Goal: Communication & Community: Connect with others

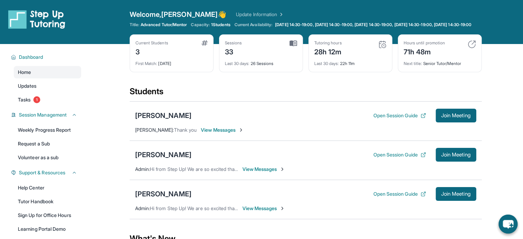
click at [268, 212] on span "View Messages" at bounding box center [263, 208] width 43 height 7
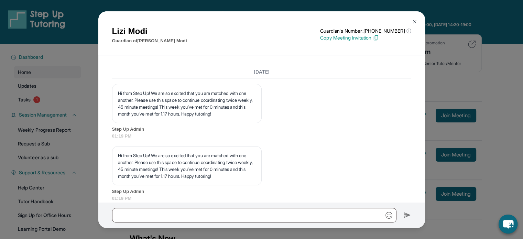
scroll to position [3094, 0]
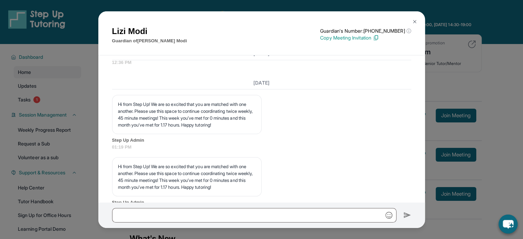
click at [463, 61] on div "[PERSON_NAME] Guardian of [PERSON_NAME] Guardian's Number: [PHONE_NUMBER] ⓘ Thi…" at bounding box center [261, 119] width 523 height 239
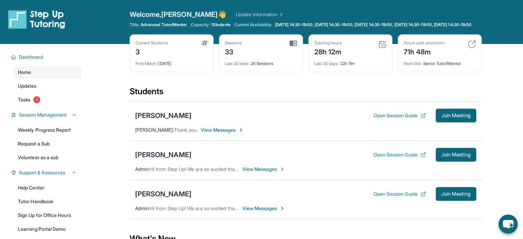
click at [222, 133] on span "View Messages" at bounding box center [222, 130] width 43 height 7
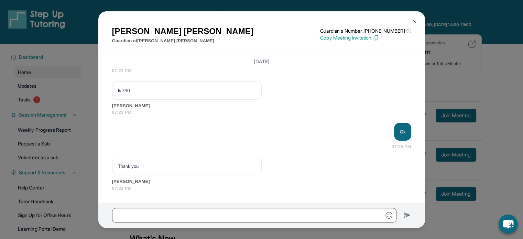
scroll to position [5257, 0]
click at [276, 218] on input "text" at bounding box center [254, 215] width 284 height 14
type input "*"
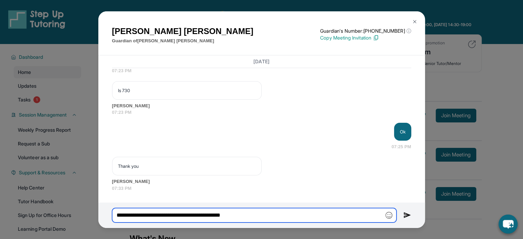
type input "**********"
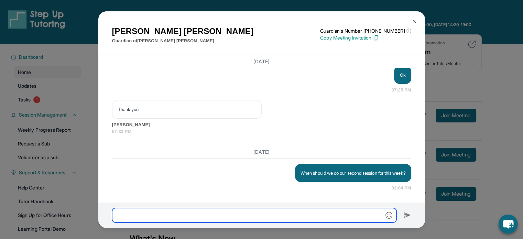
scroll to position [5314, 0]
click at [484, 69] on div "[PERSON_NAME] Guardian of [PERSON_NAME] Guardian's Number: [PHONE_NUMBER] ⓘ Thi…" at bounding box center [261, 119] width 523 height 239
